Goal: Transaction & Acquisition: Purchase product/service

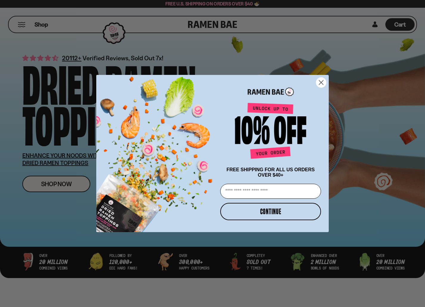
click at [323, 82] on circle "Close dialog" at bounding box center [322, 83] width 10 height 10
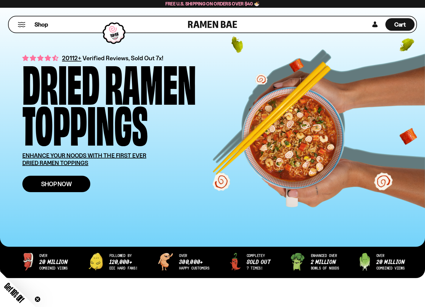
click at [57, 183] on span "Shop Now" at bounding box center [56, 184] width 31 height 6
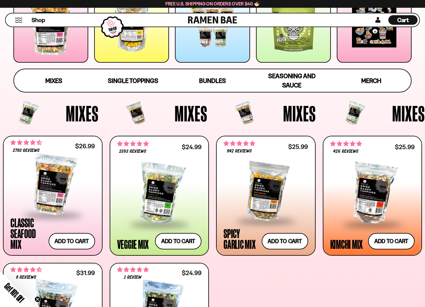
scroll to position [122, 0]
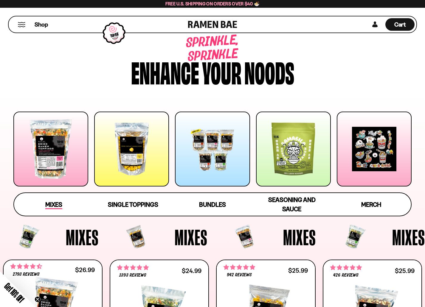
click at [48, 207] on span "Mixes" at bounding box center [53, 205] width 17 height 8
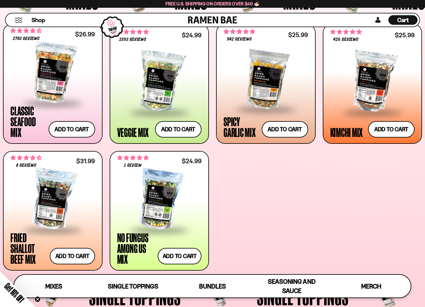
scroll to position [227, 0]
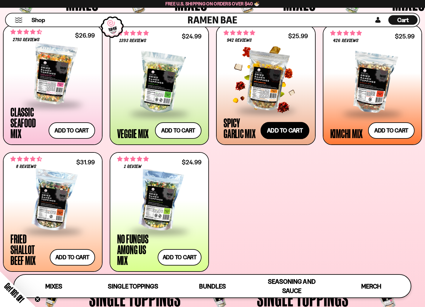
click at [284, 130] on button "Add to cart Add — Regular price $25.99 Regular price Sale price $25.99 Unit pri…" at bounding box center [285, 130] width 49 height 17
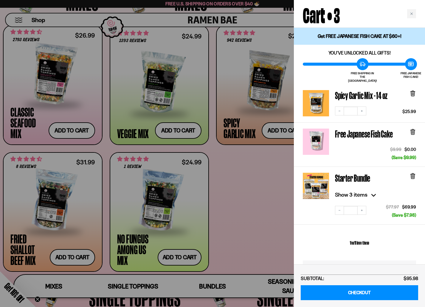
click at [414, 174] on icon at bounding box center [413, 174] width 4 height 0
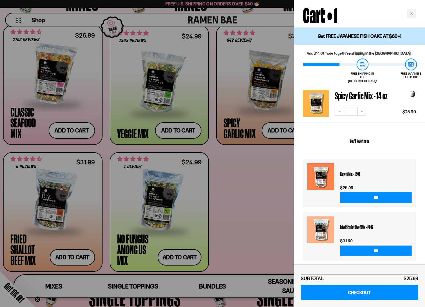
click at [73, 255] on div at bounding box center [212, 153] width 425 height 307
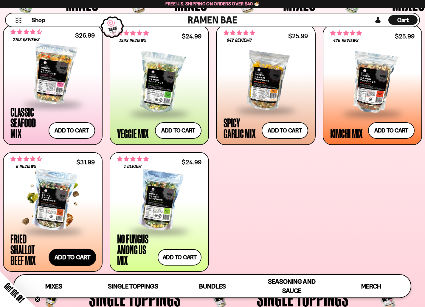
click at [68, 257] on button "Add to cart Add — Regular price $31.99 Regular price Sale price $31.99 Unit pri…" at bounding box center [72, 257] width 47 height 17
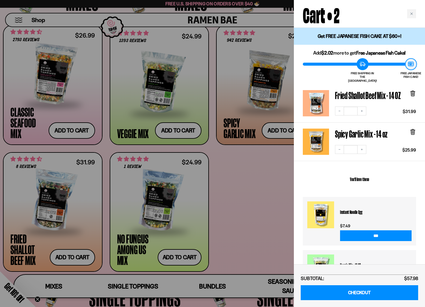
click at [262, 201] on div at bounding box center [212, 153] width 425 height 307
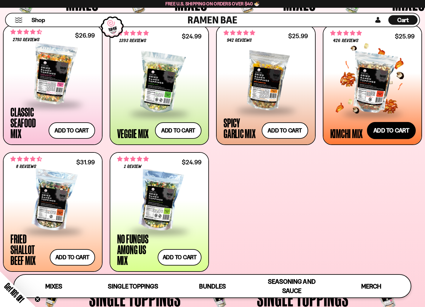
click at [391, 132] on button "Add to cart Add — Regular price $25.99 Regular price Sale price $25.99 Unit pri…" at bounding box center [391, 130] width 49 height 17
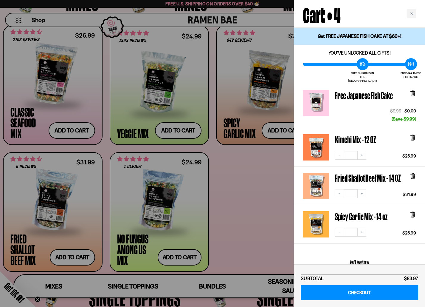
click at [285, 95] on div at bounding box center [212, 153] width 425 height 307
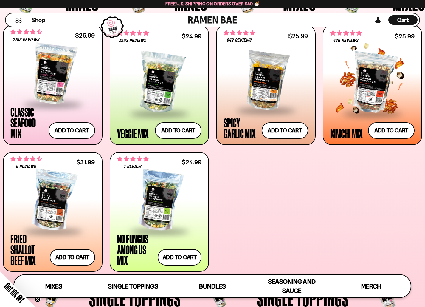
click at [367, 94] on div at bounding box center [373, 83] width 85 height 60
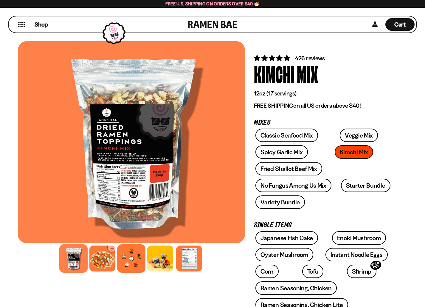
click at [126, 262] on div at bounding box center [131, 258] width 28 height 28
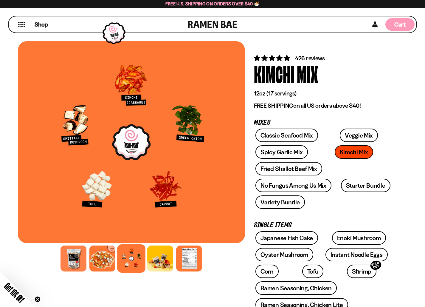
click at [399, 21] on span "Cart" at bounding box center [401, 24] width 12 height 7
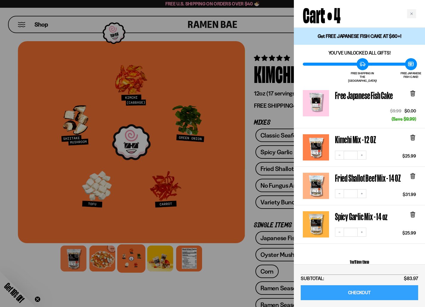
click at [359, 294] on link "CHECKOUT" at bounding box center [360, 292] width 118 height 15
